Goal: Information Seeking & Learning: Learn about a topic

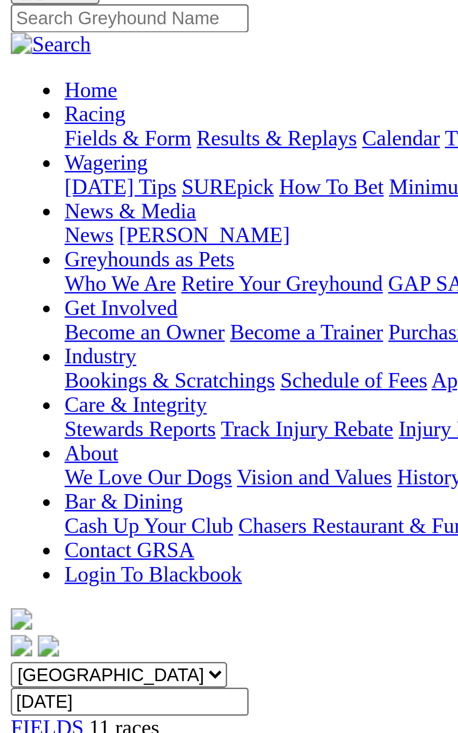
scroll to position [72, 0]
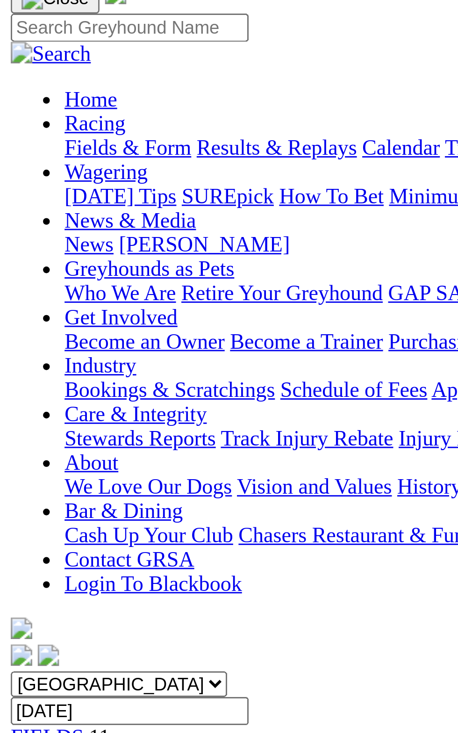
click at [13, 269] on link "R2" at bounding box center [8, 273] width 9 height 8
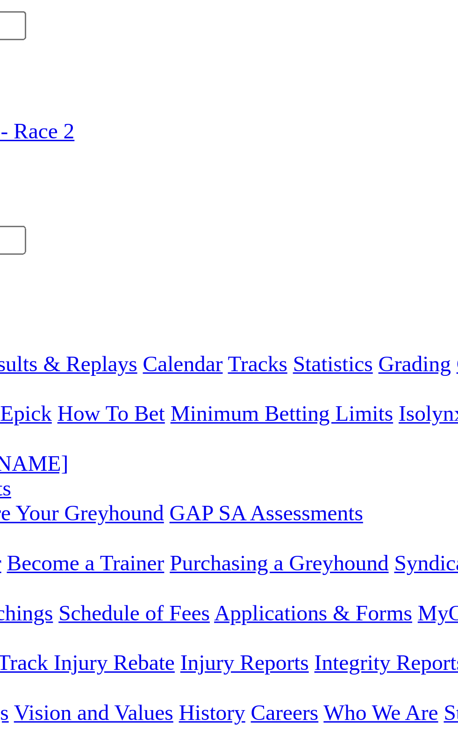
click at [35, 349] on span "2 7 1 4" at bounding box center [24, 353] width 21 height 8
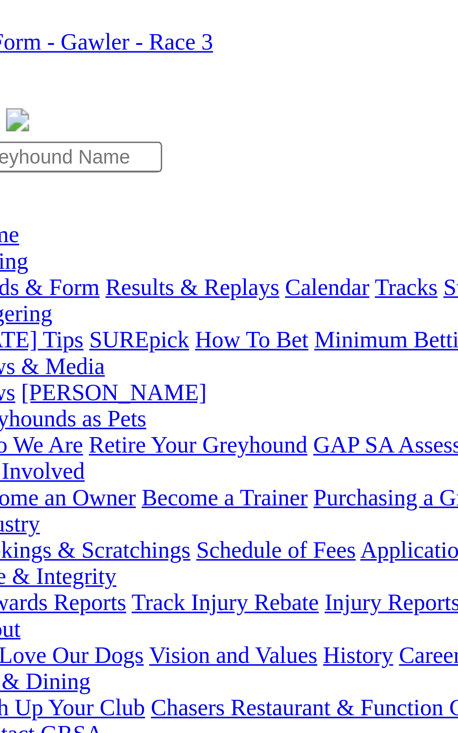
click at [13, 357] on span "R4" at bounding box center [8, 361] width 9 height 8
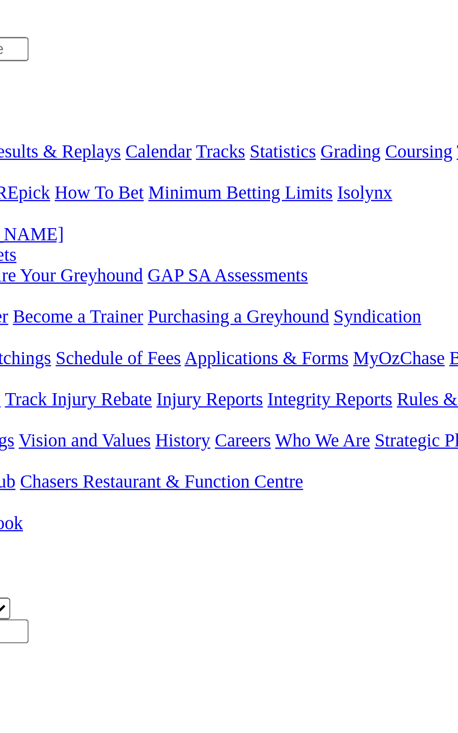
click at [13, 366] on link "R5" at bounding box center [8, 370] width 9 height 8
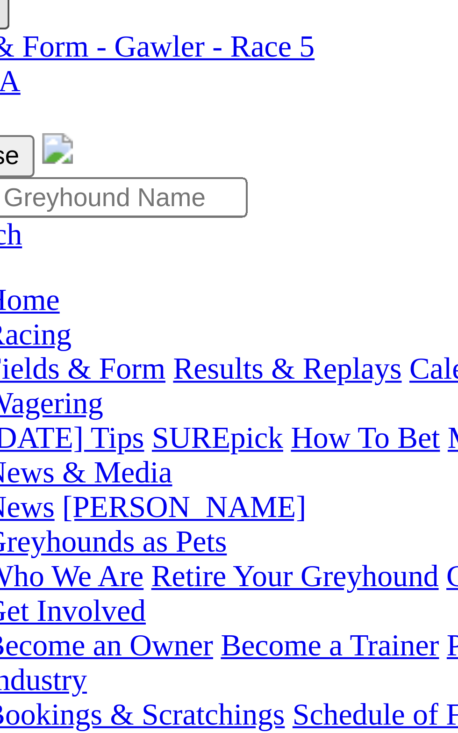
scroll to position [33, 0]
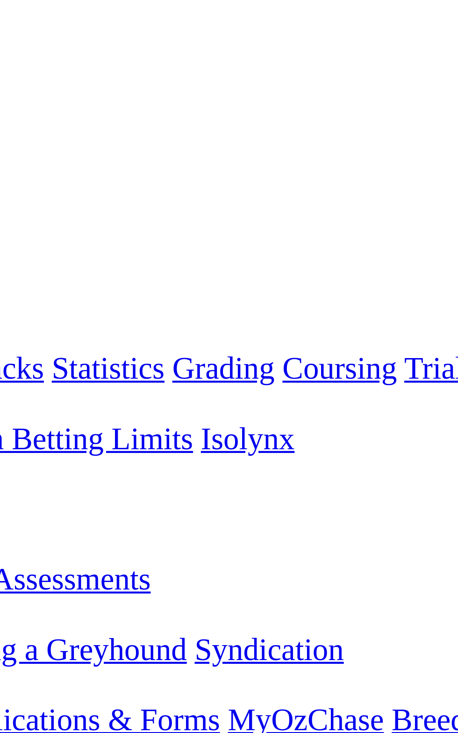
click at [35, 341] on span "5 4 2 1" at bounding box center [24, 345] width 21 height 8
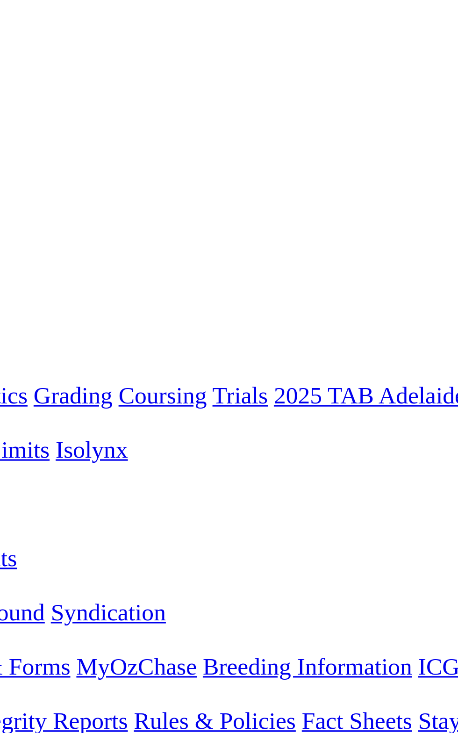
click at [35, 382] on span "1 2 4 8" at bounding box center [24, 386] width 21 height 8
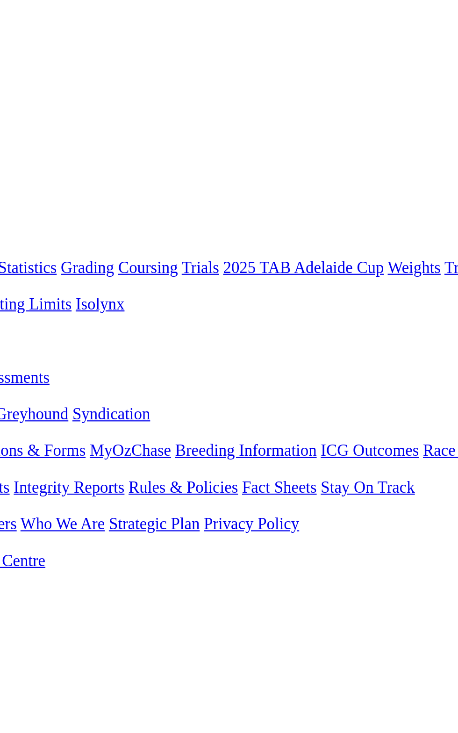
click at [13, 391] on link "R8" at bounding box center [8, 395] width 9 height 8
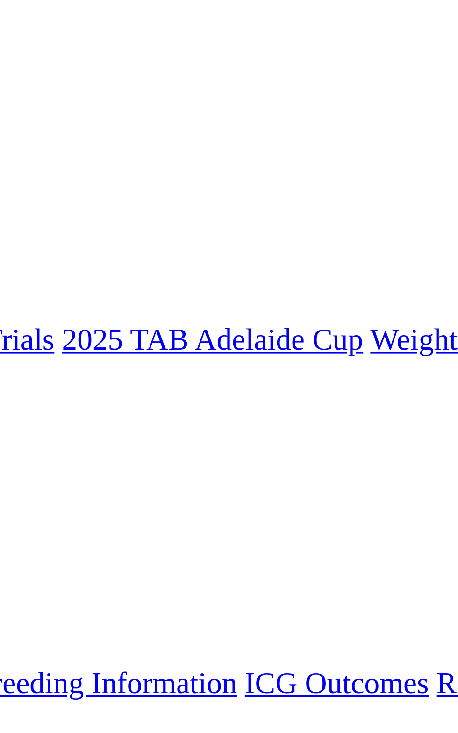
click at [27, 399] on span "-5m" at bounding box center [20, 403] width 12 height 8
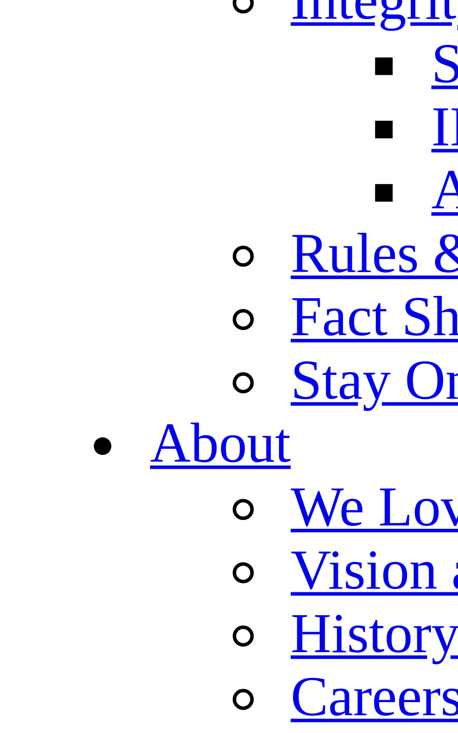
scroll to position [3246, 0]
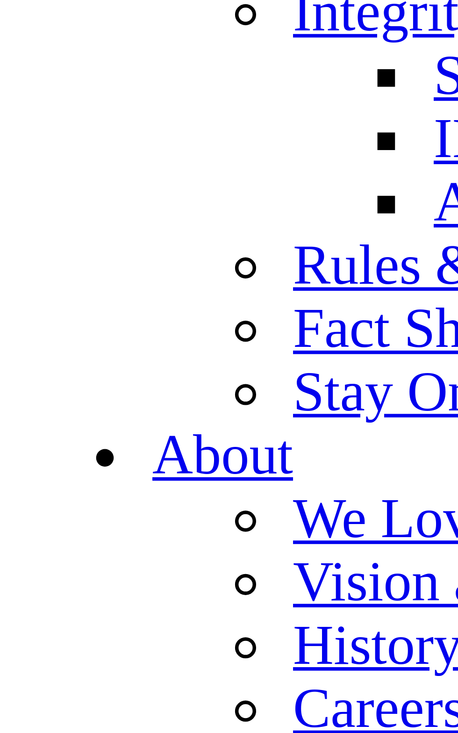
click at [41, 5] on link "Results & Replays" at bounding box center [69, 1] width 56 height 8
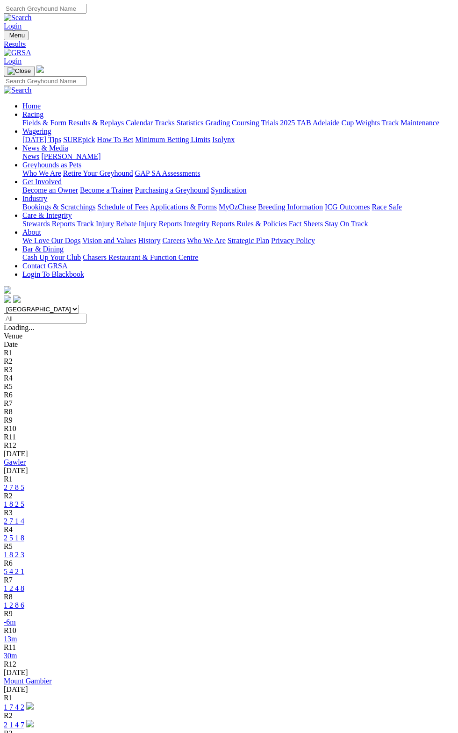
click at [24, 567] on link "5 4 2 1" at bounding box center [14, 571] width 21 height 8
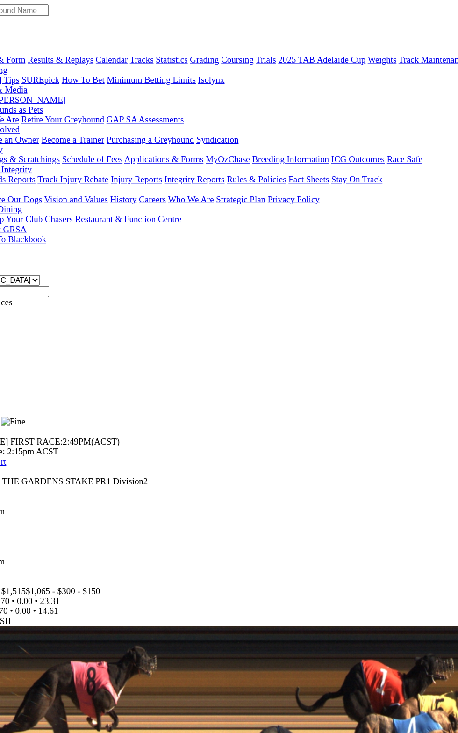
scroll to position [8, 0]
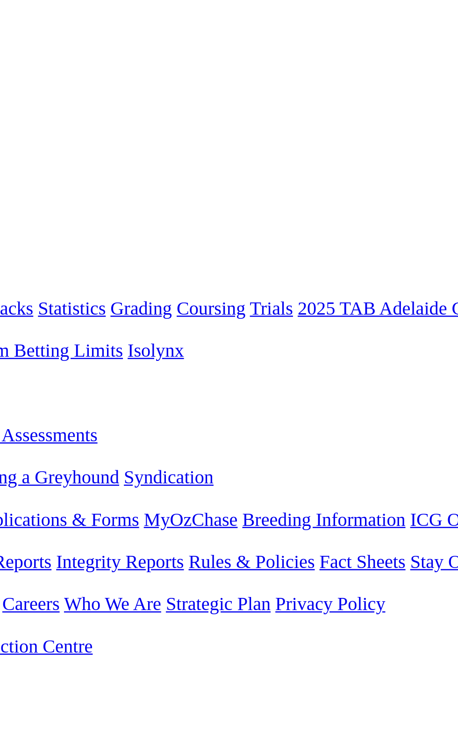
click at [255, 382] on div "R7 1 2 4 8" at bounding box center [229, 386] width 451 height 8
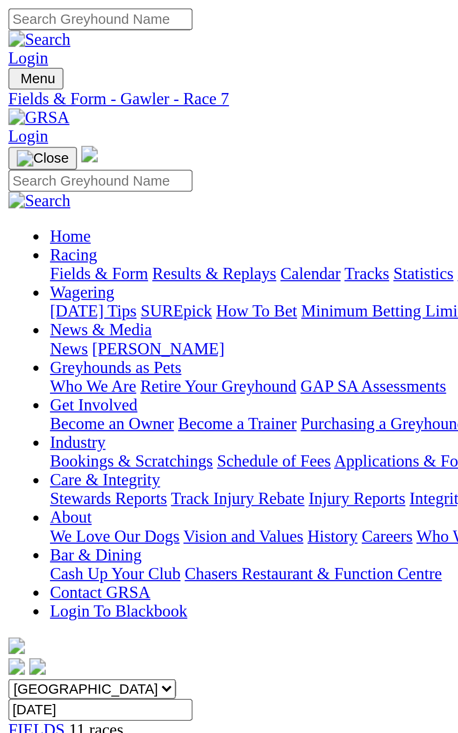
click at [151, 466] on div "R7 [PERSON_NAME] FUNCTION CENTRE STAKE PR1 Division1 Time: 4:54pm • Distance: 5…" at bounding box center [229, 520] width 451 height 109
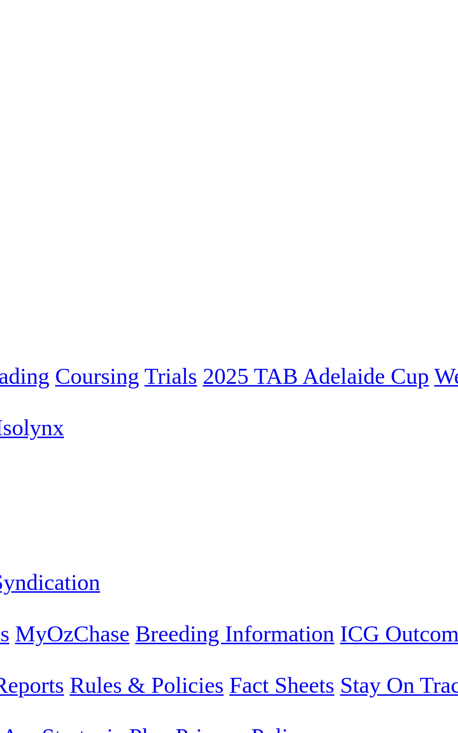
click at [35, 391] on span "1 2 8 6" at bounding box center [24, 395] width 21 height 8
